Goal: Navigation & Orientation: Find specific page/section

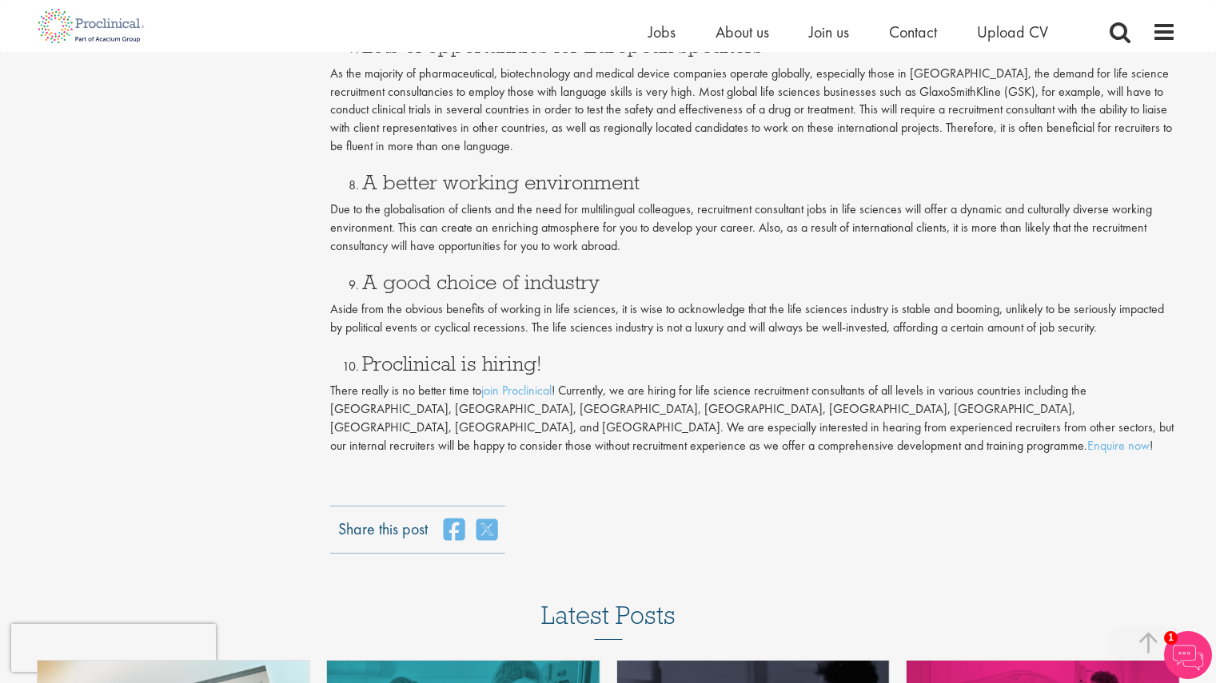
scroll to position [1836, 0]
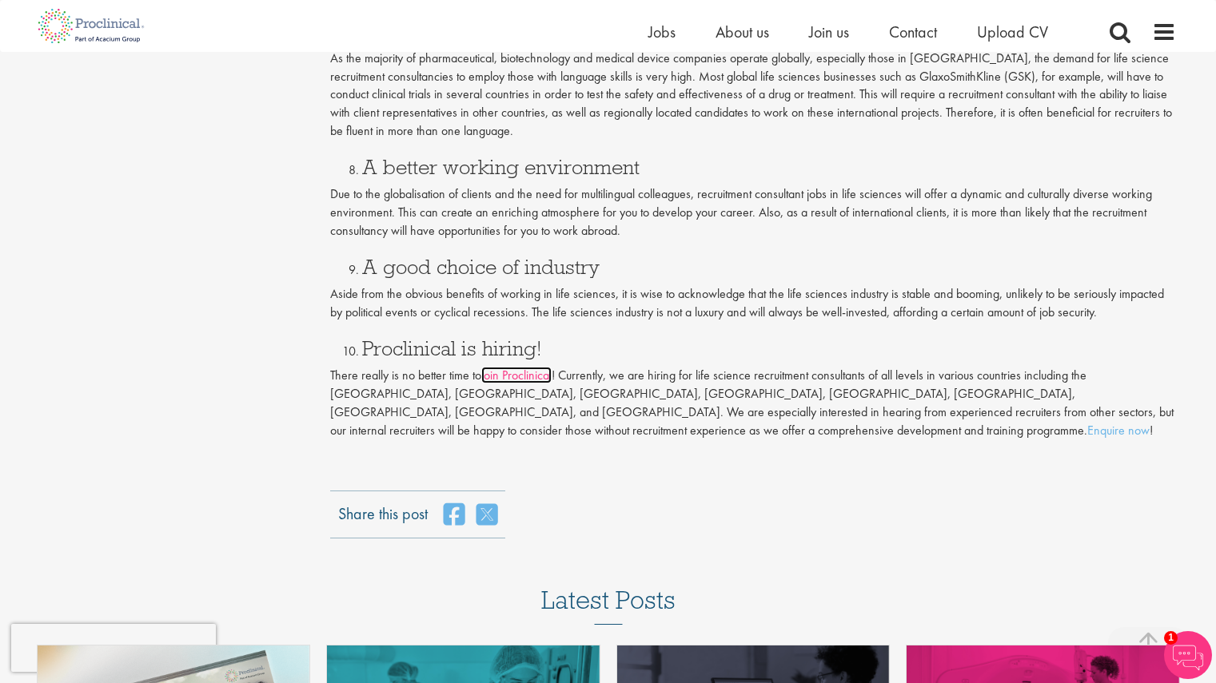
click at [520, 371] on link "join Proclinical" at bounding box center [516, 375] width 70 height 17
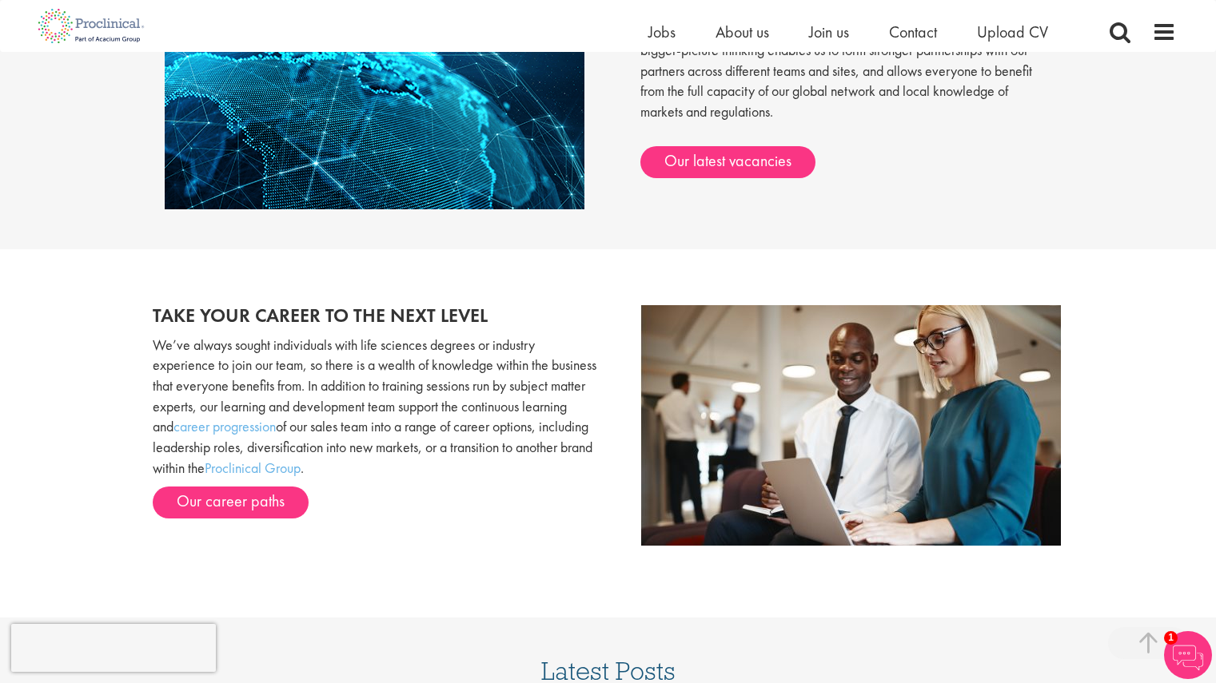
scroll to position [1325, 0]
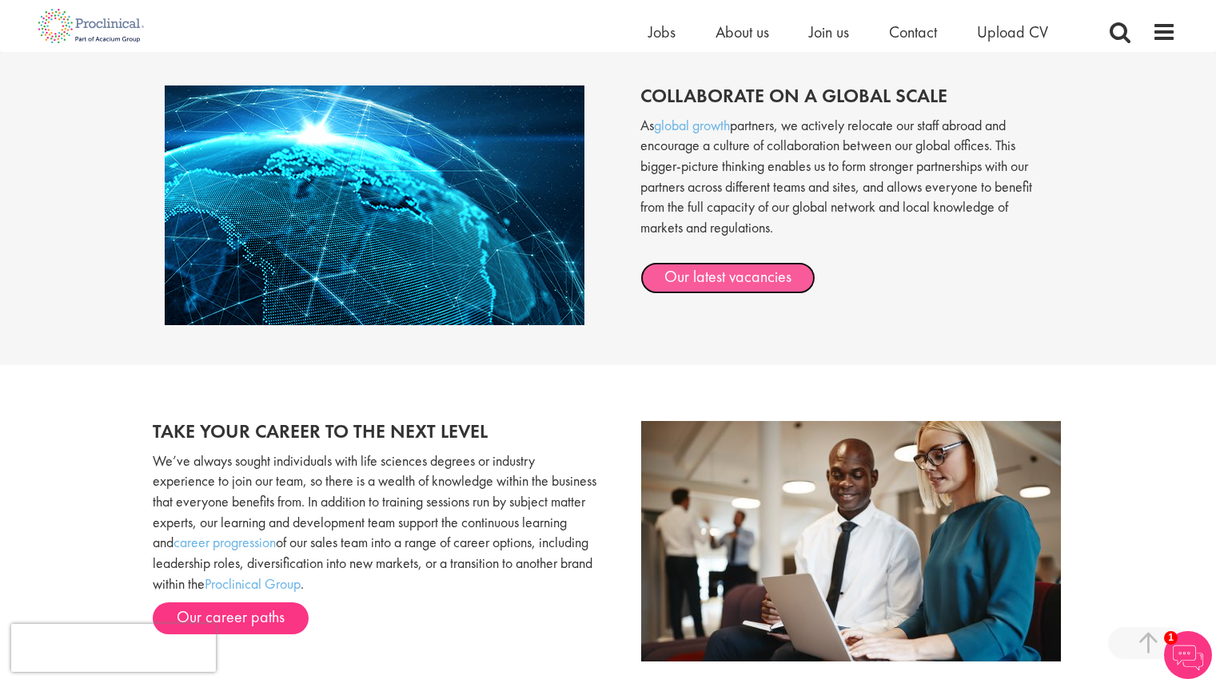
click at [727, 265] on link "Our latest vacancies" at bounding box center [727, 278] width 175 height 32
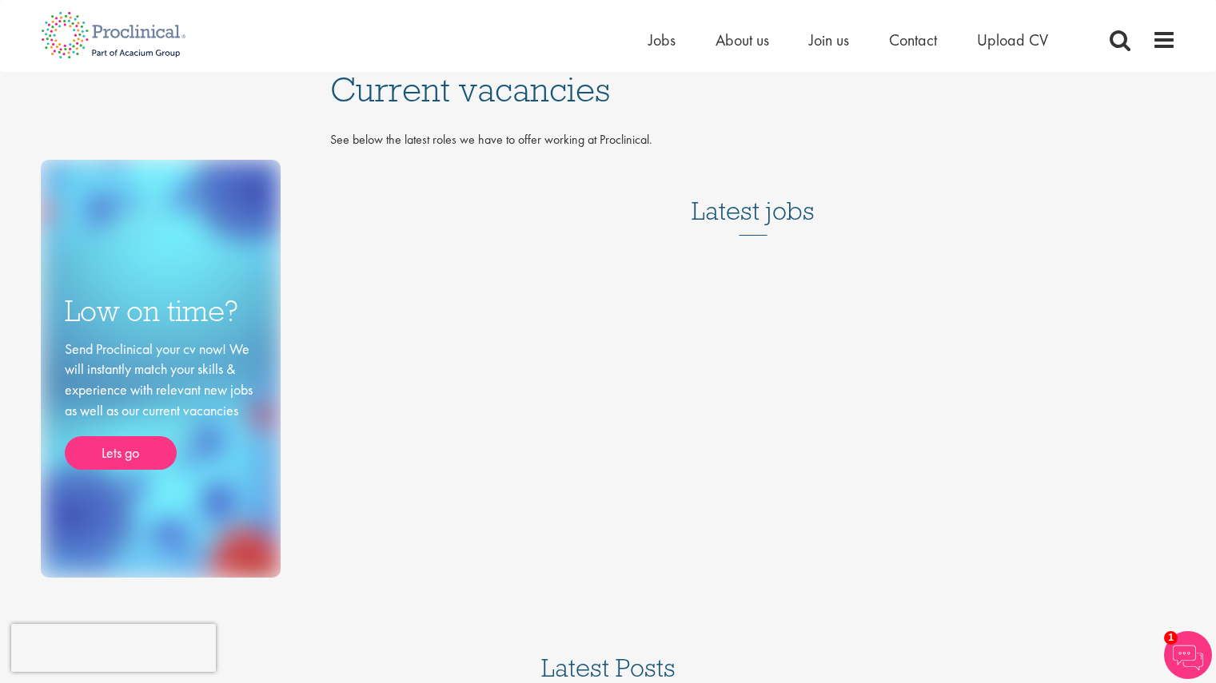
click at [753, 208] on h3 "Latest jobs" at bounding box center [752, 196] width 123 height 78
click at [659, 42] on span "Jobs" at bounding box center [661, 40] width 27 height 21
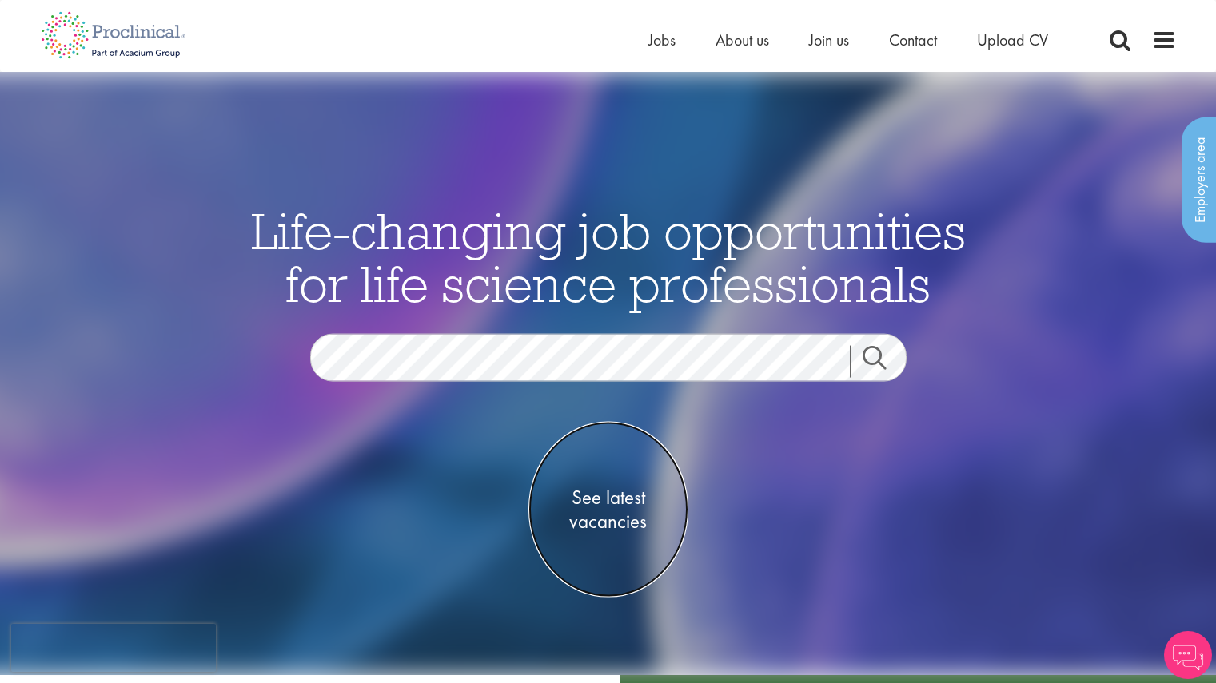
click at [615, 491] on span "See latest vacancies" at bounding box center [608, 510] width 160 height 48
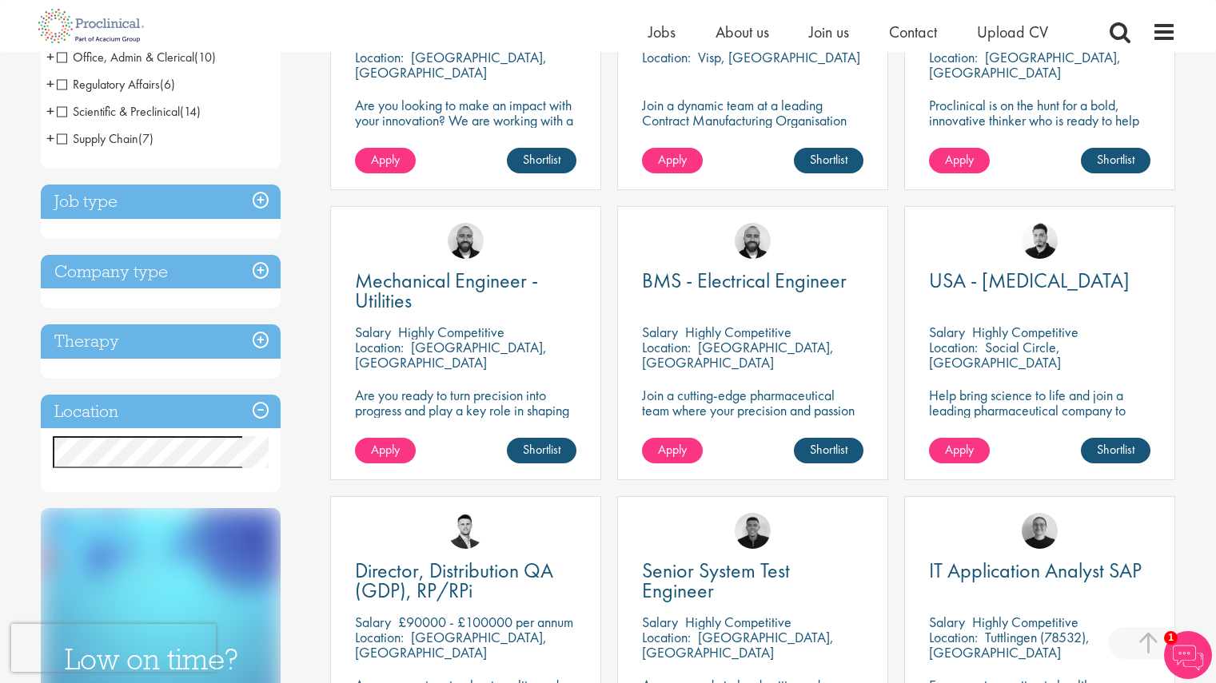
scroll to position [62, 0]
